Goal: Task Accomplishment & Management: Manage account settings

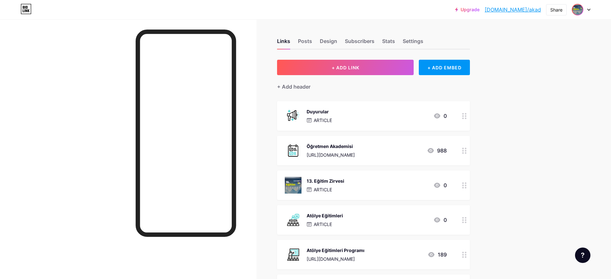
click at [580, 4] on span at bounding box center [577, 9] width 10 height 10
click at [533, 87] on li "Logout" at bounding box center [550, 90] width 80 height 17
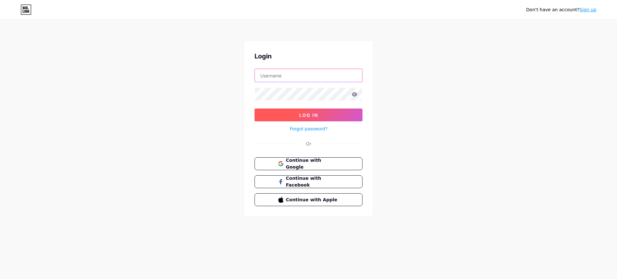
type input "[EMAIL_ADDRESS][DOMAIN_NAME]"
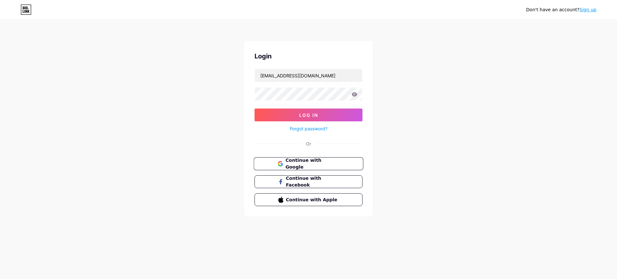
click at [306, 164] on span "Continue with Google" at bounding box center [312, 164] width 54 height 14
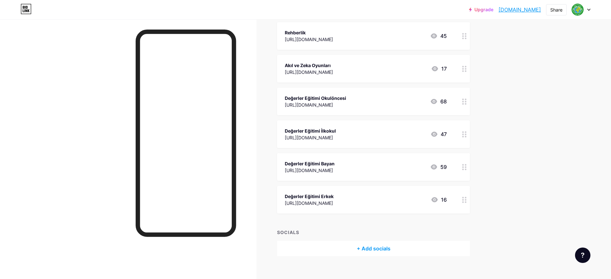
scroll to position [580, 0]
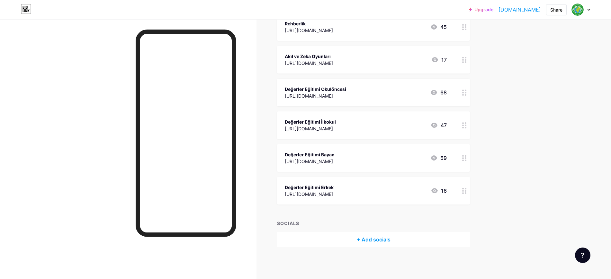
click at [336, 94] on div "[URL][DOMAIN_NAME]" at bounding box center [315, 96] width 61 height 7
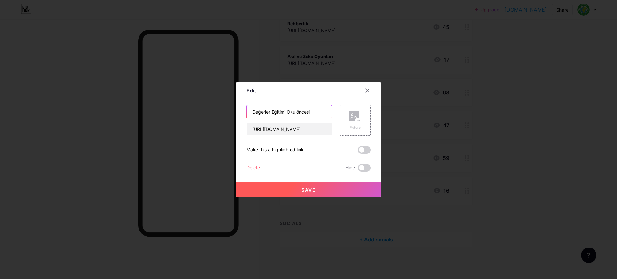
click at [306, 112] on input "Değerler Eğitimi Okulöncesi" at bounding box center [289, 111] width 85 height 13
type input "Değerler Eğitimi"
click at [312, 190] on span "Save" at bounding box center [308, 189] width 14 height 5
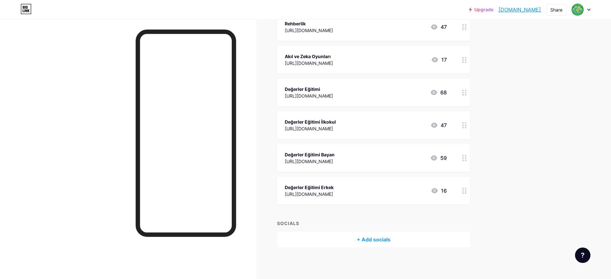
click at [336, 125] on div "[URL][DOMAIN_NAME]" at bounding box center [310, 128] width 51 height 7
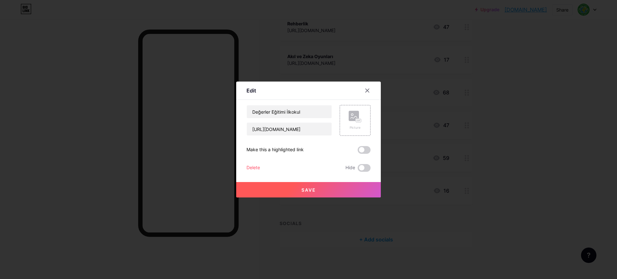
click at [257, 167] on div "Delete" at bounding box center [252, 168] width 13 height 8
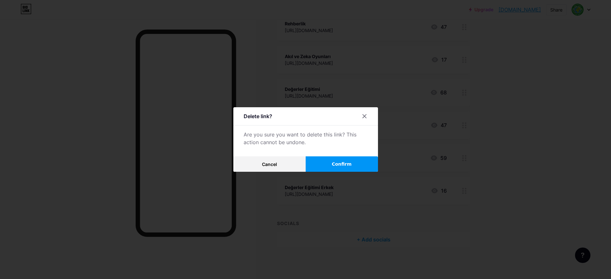
click at [352, 160] on button "Confirm" at bounding box center [342, 164] width 72 height 15
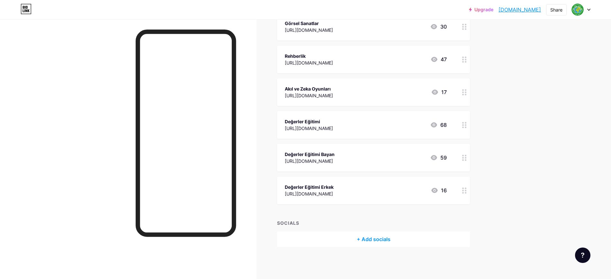
scroll to position [547, 0]
click at [335, 159] on div "[URL][DOMAIN_NAME]" at bounding box center [310, 161] width 50 height 7
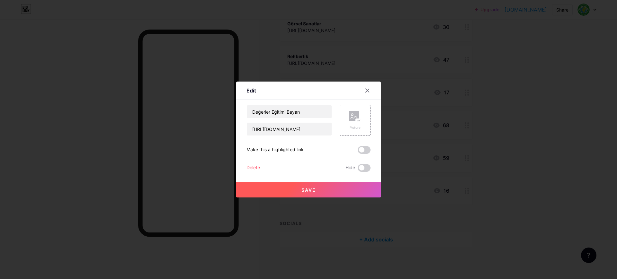
click at [251, 169] on div "Delete" at bounding box center [252, 168] width 13 height 8
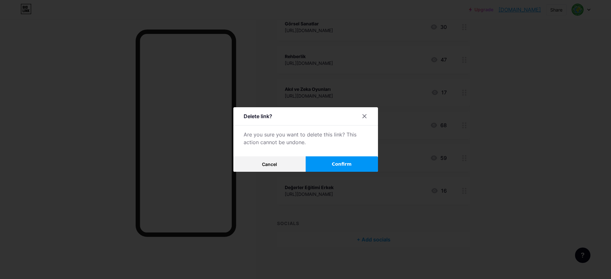
click at [343, 160] on button "Confirm" at bounding box center [342, 164] width 72 height 15
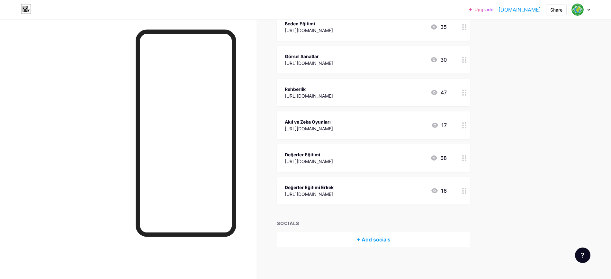
click at [318, 187] on div "Değerler Eğitimi Erkek" at bounding box center [309, 187] width 49 height 7
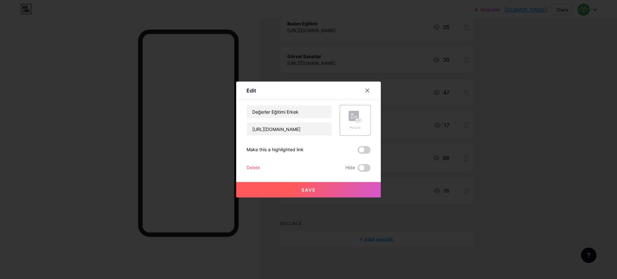
click at [251, 163] on div "Değerler Eğitimi Erkek https://docs.google.com/document/d/1IUj2NO50Wc6K65P-Fvxd…" at bounding box center [308, 138] width 124 height 67
click at [252, 168] on div "Delete" at bounding box center [252, 168] width 13 height 8
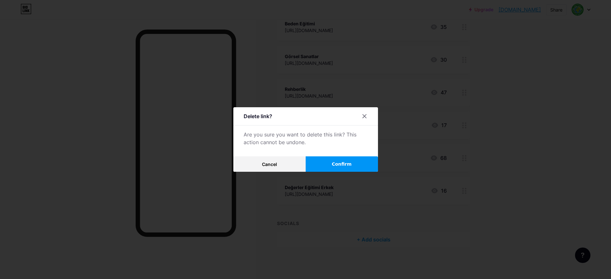
click at [344, 170] on button "Confirm" at bounding box center [342, 164] width 72 height 15
click at [350, 164] on span "Confirm" at bounding box center [342, 164] width 20 height 7
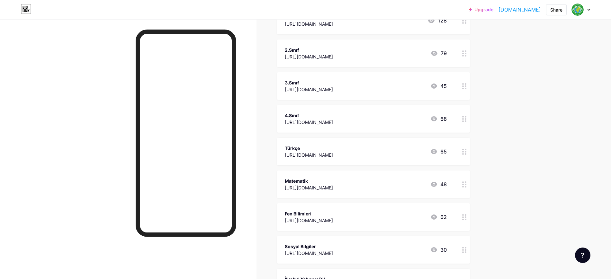
scroll to position [0, 0]
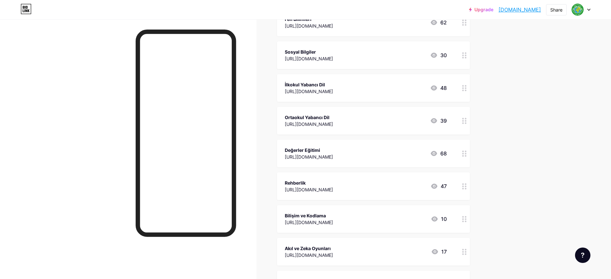
scroll to position [362, 0]
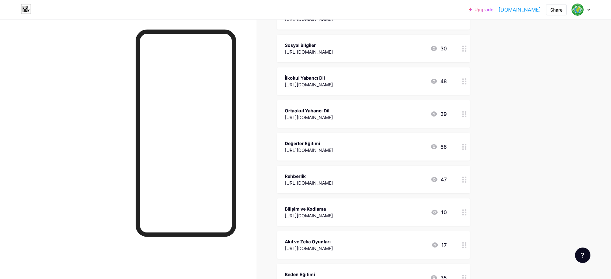
click at [333, 145] on div "Değerler Eğitimi" at bounding box center [309, 143] width 48 height 7
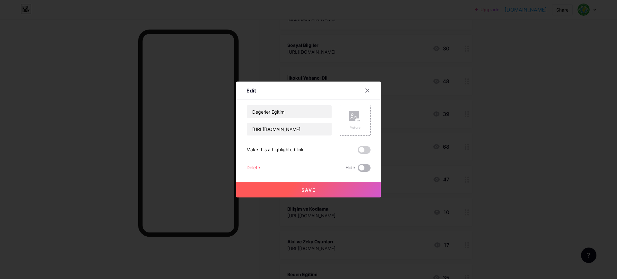
click at [360, 167] on span at bounding box center [364, 168] width 13 height 8
click at [358, 170] on input "checkbox" at bounding box center [358, 170] width 0 height 0
click at [295, 128] on input "https://docs.google.com/document/d/1IUj2NO50Wc6K65P-FvxdDxzjiU_230PW1p6183dTqQw…" at bounding box center [289, 129] width 85 height 13
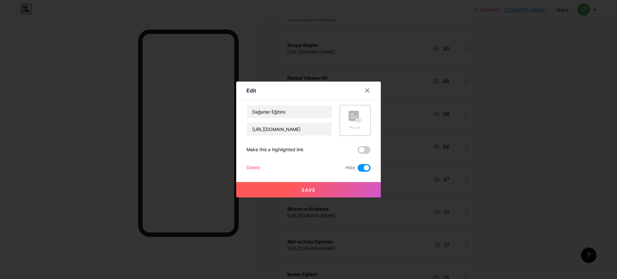
click at [311, 186] on button "Save" at bounding box center [308, 189] width 145 height 15
